Goal: Task Accomplishment & Management: Complete application form

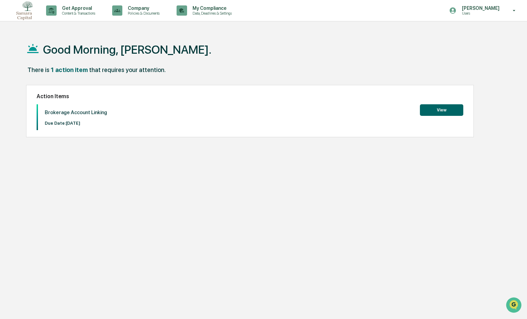
click at [439, 108] on button "View" at bounding box center [441, 110] width 43 height 12
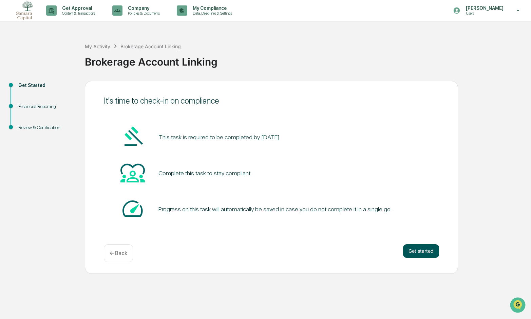
click at [430, 250] on button "Get started" at bounding box center [421, 251] width 36 height 14
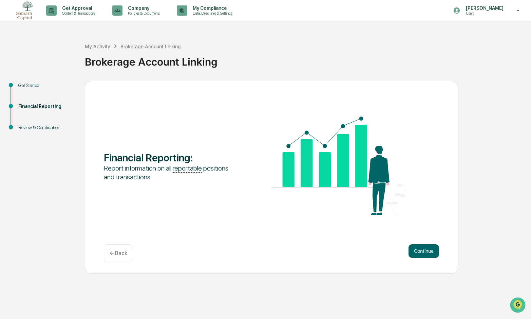
click at [430, 250] on button "Continue" at bounding box center [423, 251] width 31 height 14
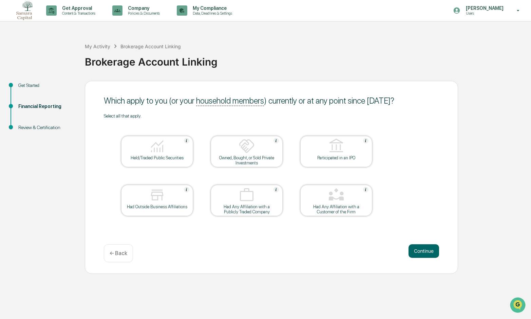
click at [176, 157] on div "Held/Traded Public Securities" at bounding box center [157, 157] width 61 height 5
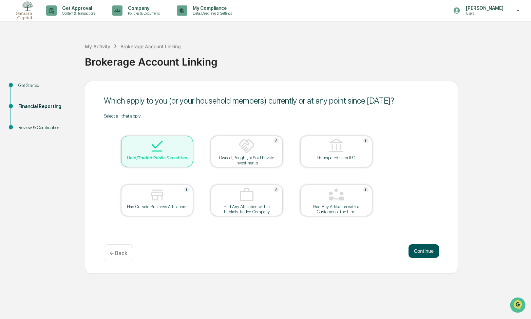
click at [423, 251] on button "Continue" at bounding box center [423, 251] width 31 height 14
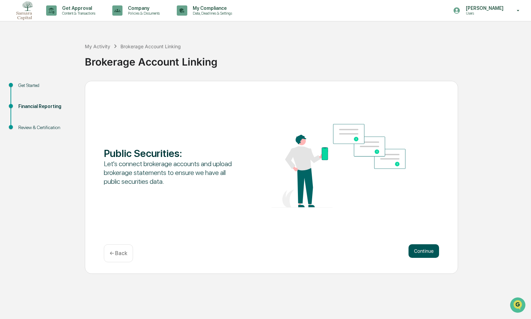
click at [420, 249] on button "Continue" at bounding box center [423, 251] width 31 height 14
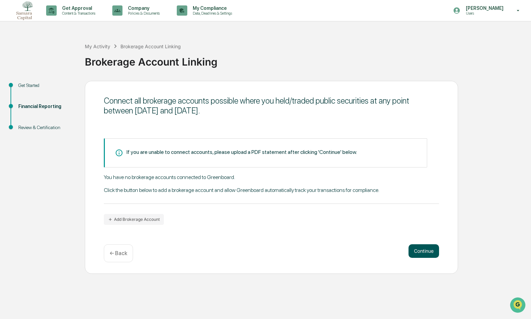
click at [415, 250] on button "Continue" at bounding box center [423, 251] width 31 height 14
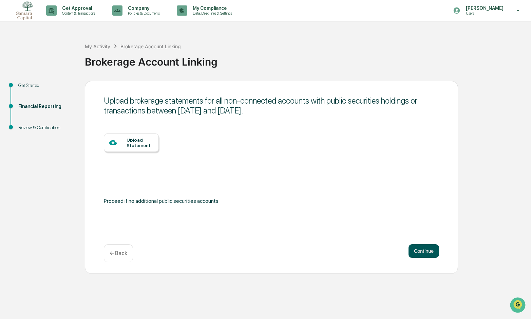
click at [415, 249] on button "Continue" at bounding box center [423, 251] width 31 height 14
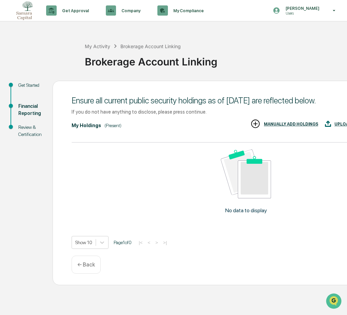
scroll to position [3, 0]
click at [20, 181] on div "Get Started Financial Reporting Review & Certification Ensure all current publi…" at bounding box center [173, 183] width 340 height 205
click at [339, 162] on div "No data to display" at bounding box center [246, 184] width 349 height 83
click at [85, 262] on p "← Back" at bounding box center [86, 265] width 18 height 6
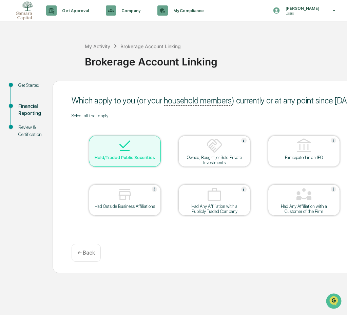
click at [85, 258] on div "← Back" at bounding box center [86, 253] width 29 height 18
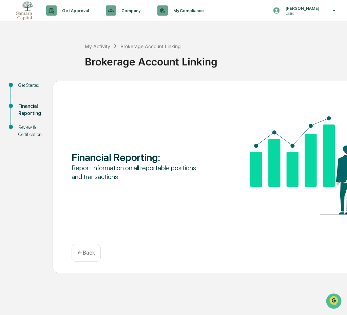
click at [79, 250] on p "← Back" at bounding box center [86, 253] width 18 height 6
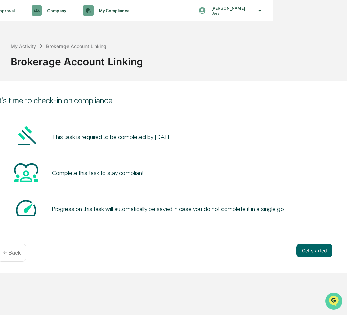
scroll to position [3, 79]
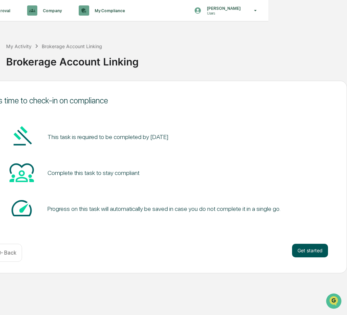
click at [318, 248] on button "Get started" at bounding box center [310, 251] width 36 height 14
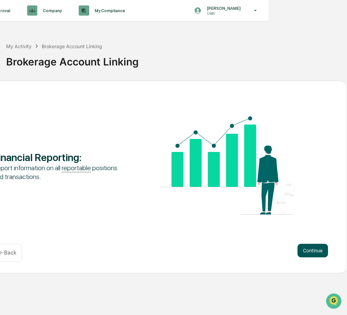
click at [308, 246] on button "Continue" at bounding box center [312, 251] width 31 height 14
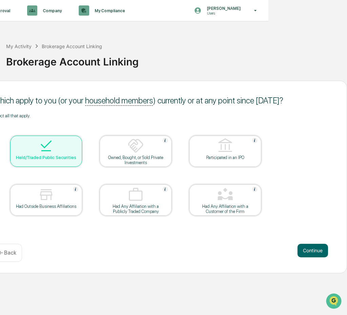
click at [308, 246] on button "Continue" at bounding box center [312, 251] width 31 height 14
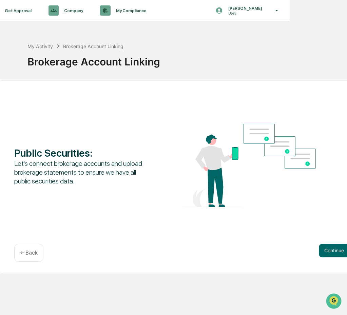
scroll to position [3, 62]
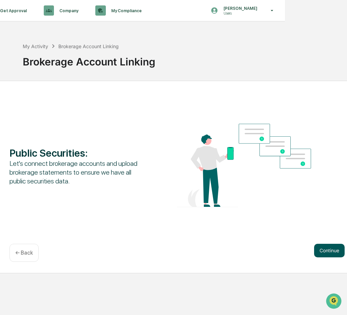
click at [322, 244] on button "Continue" at bounding box center [329, 251] width 31 height 14
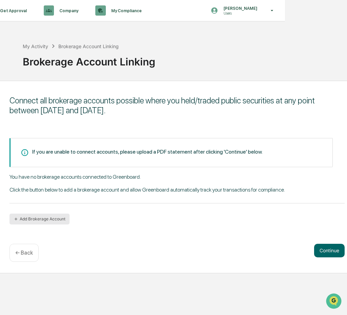
click at [39, 214] on button "Add Brokerage Account" at bounding box center [39, 219] width 60 height 11
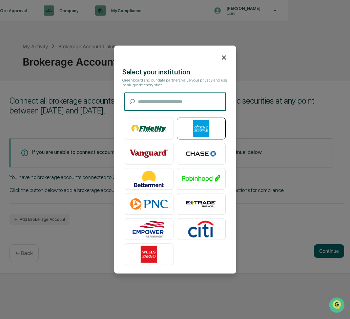
click at [190, 124] on img at bounding box center [201, 128] width 39 height 17
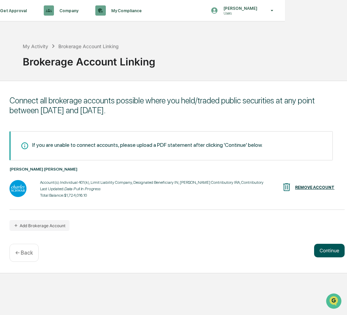
click at [320, 251] on button "Continue" at bounding box center [329, 251] width 31 height 14
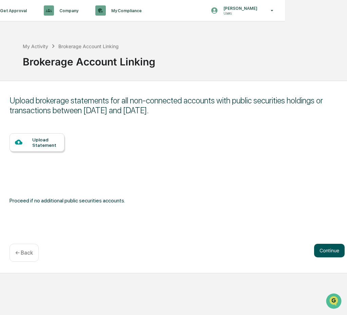
click at [320, 251] on button "Continue" at bounding box center [329, 251] width 31 height 14
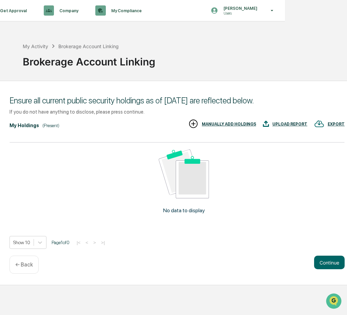
click at [24, 265] on p "← Back" at bounding box center [24, 265] width 18 height 6
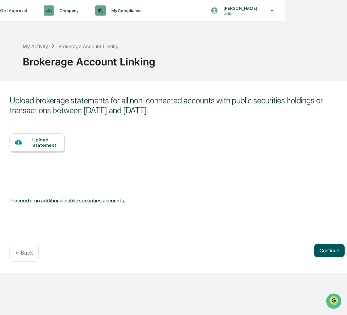
click at [318, 249] on button "Continue" at bounding box center [329, 251] width 31 height 14
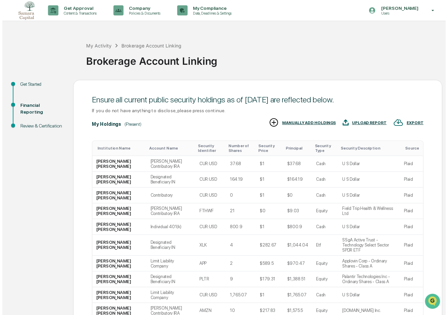
scroll to position [58, 0]
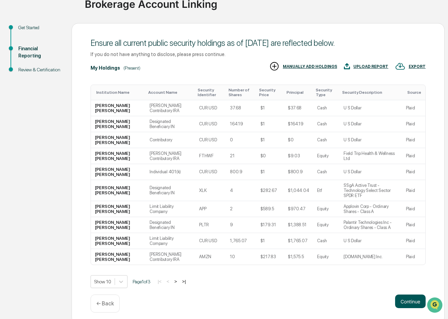
click at [414, 297] on button "Continue" at bounding box center [410, 301] width 31 height 14
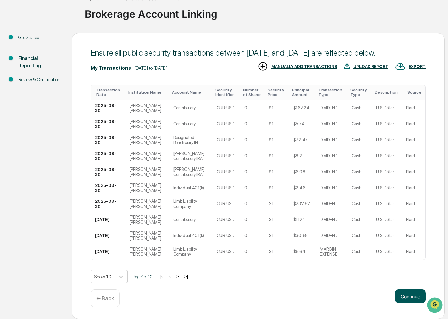
click at [411, 297] on button "Continue" at bounding box center [410, 296] width 31 height 14
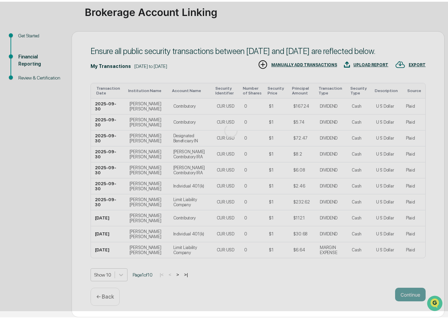
scroll to position [0, 0]
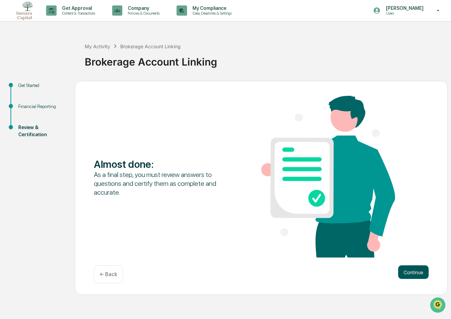
click at [410, 274] on button "Continue" at bounding box center [414, 272] width 31 height 14
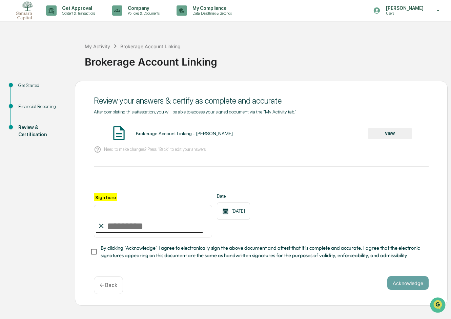
click at [150, 229] on input "Sign here" at bounding box center [153, 221] width 118 height 33
type input "**********"
click at [410, 286] on button "Acknowledge" at bounding box center [408, 283] width 41 height 14
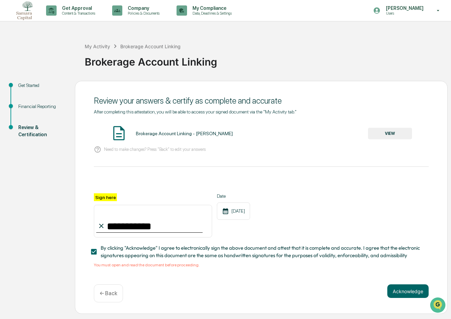
click at [375, 135] on button "VIEW" at bounding box center [390, 134] width 44 height 12
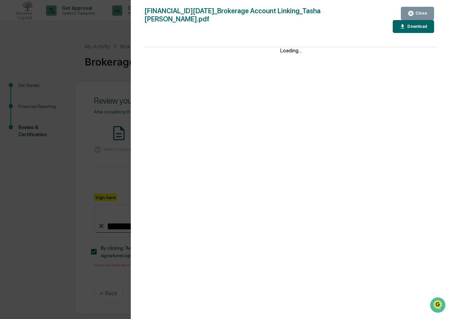
click at [418, 12] on div "Close" at bounding box center [420, 13] width 13 height 5
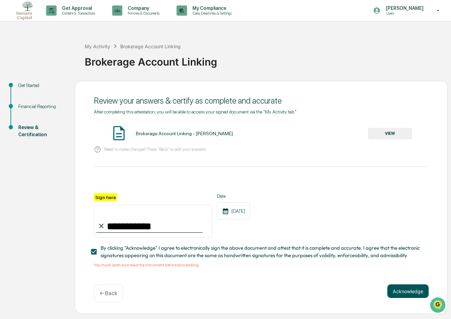
click at [411, 293] on button "Acknowledge" at bounding box center [408, 291] width 41 height 14
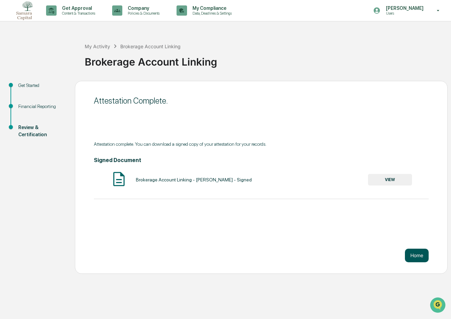
click at [424, 257] on button "Home" at bounding box center [417, 255] width 24 height 14
